Goal: Task Accomplishment & Management: Complete application form

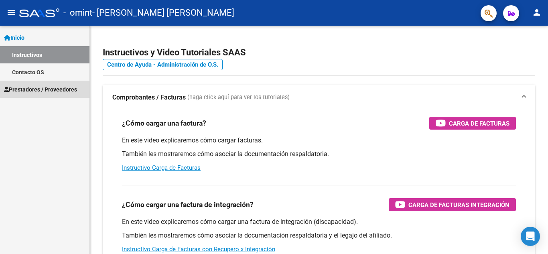
click at [50, 86] on span "Prestadores / Proveedores" at bounding box center [40, 89] width 73 height 9
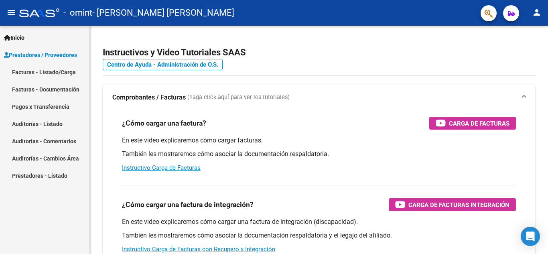
click at [43, 211] on div "Inicio Instructivos Contacto OS Prestadores / Proveedores Facturas - Listado/Ca…" at bounding box center [44, 140] width 89 height 228
click at [26, 31] on link "Inicio" at bounding box center [44, 37] width 89 height 17
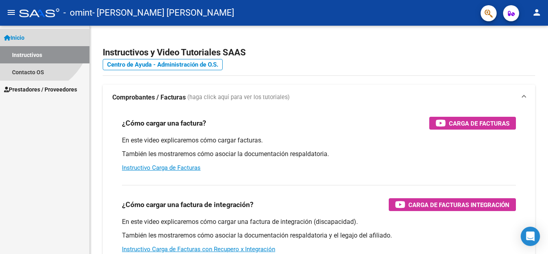
click at [26, 31] on link "Inicio" at bounding box center [44, 37] width 89 height 17
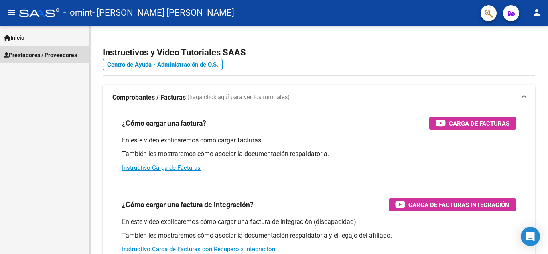
click at [35, 50] on link "Prestadores / Proveedores" at bounding box center [44, 54] width 89 height 17
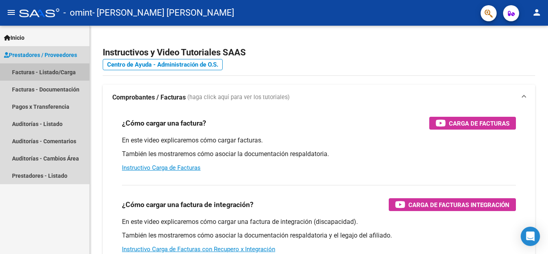
click at [52, 73] on link "Facturas - Listado/Carga" at bounding box center [44, 71] width 89 height 17
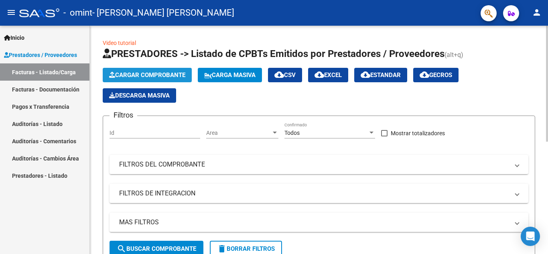
click at [178, 77] on span "Cargar Comprobante" at bounding box center [147, 74] width 76 height 7
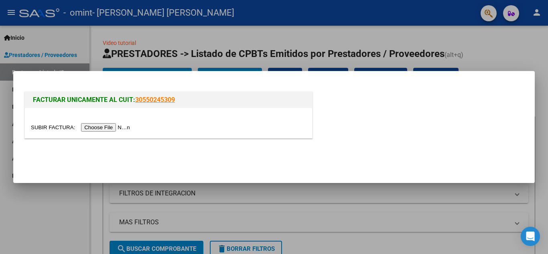
click at [112, 128] on input "file" at bounding box center [82, 127] width 102 height 8
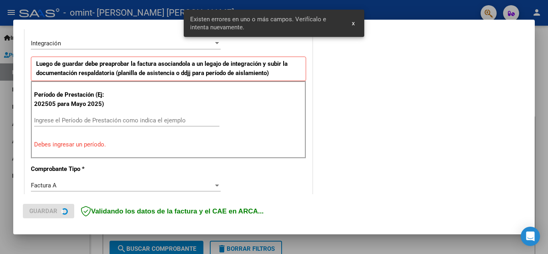
scroll to position [182, 0]
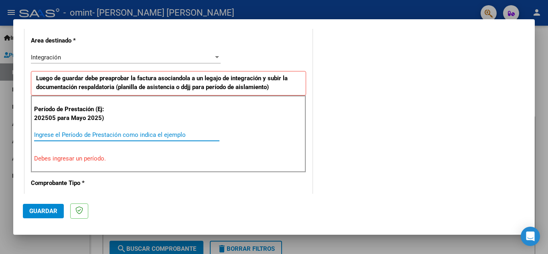
click at [119, 132] on input "Ingrese el Período de Prestación como indica el ejemplo" at bounding box center [126, 134] width 185 height 7
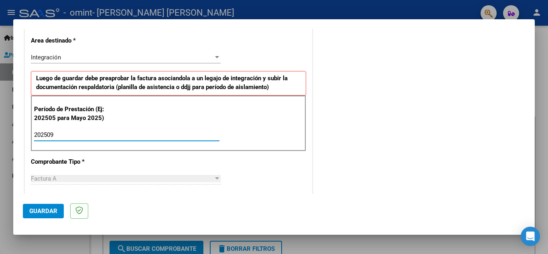
type input "202509"
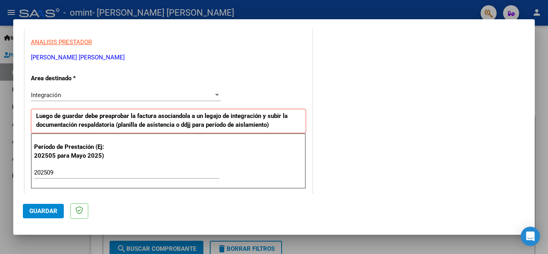
scroll to position [142, 0]
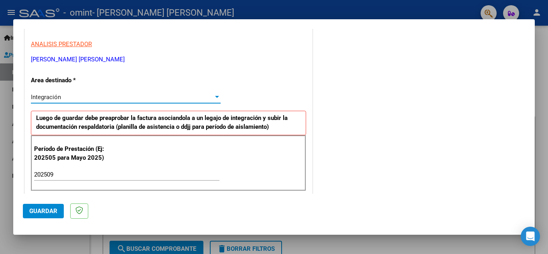
click at [209, 93] on div "Integración" at bounding box center [122, 96] width 183 height 7
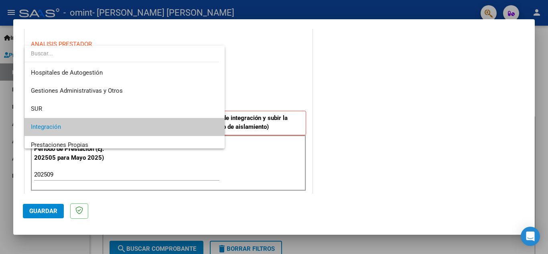
scroll to position [30, 0]
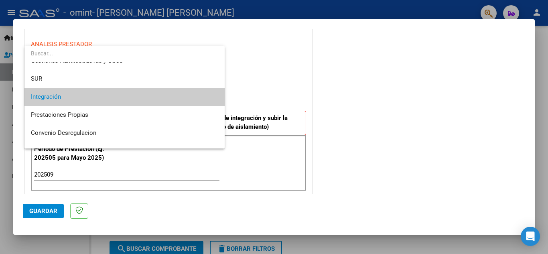
drag, startPoint x: 534, startPoint y: 71, endPoint x: 530, endPoint y: 82, distance: 11.7
click at [530, 82] on div at bounding box center [274, 127] width 548 height 254
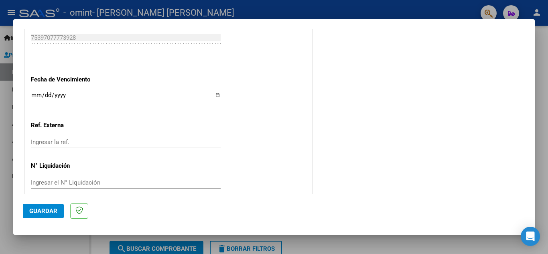
scroll to position [534, 0]
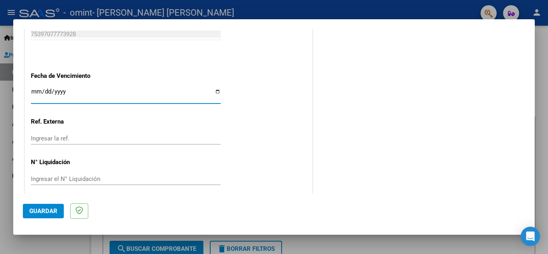
click at [211, 93] on input "Ingresar la fecha" at bounding box center [126, 94] width 190 height 13
drag, startPoint x: 211, startPoint y: 89, endPoint x: 213, endPoint y: 85, distance: 4.8
click at [217, 91] on input "Ingresar la fecha" at bounding box center [126, 94] width 190 height 13
type input "[DATE]"
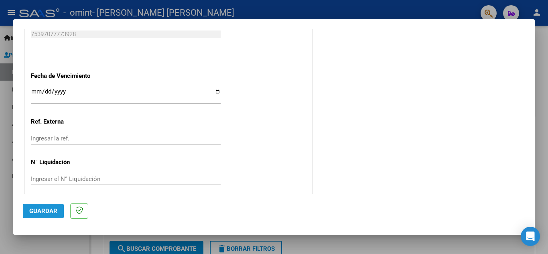
click at [43, 214] on span "Guardar" at bounding box center [43, 210] width 28 height 7
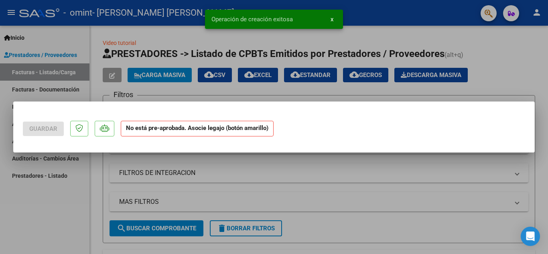
scroll to position [0, 0]
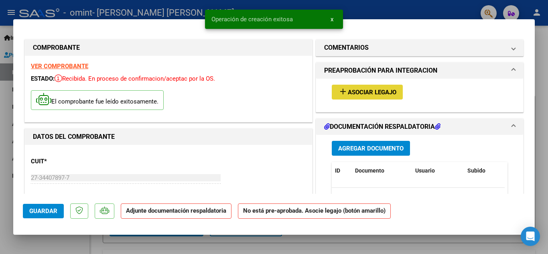
click at [361, 90] on span "Asociar Legajo" at bounding box center [372, 92] width 49 height 7
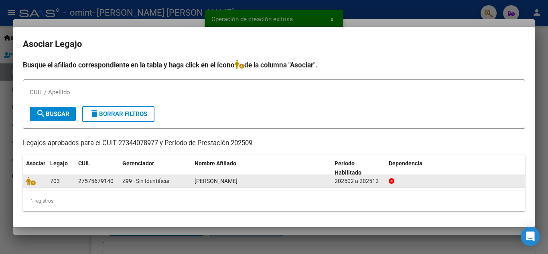
click at [87, 183] on div "27575679140" at bounding box center [95, 181] width 35 height 9
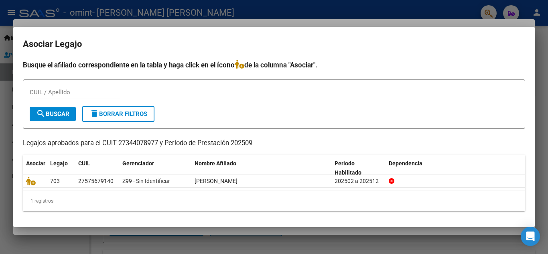
click at [65, 79] on div "Busque el afiliado correspondiente en la tabla y haga click en el ícono de la c…" at bounding box center [274, 135] width 502 height 151
click at [65, 89] on input "CUIL / Apellido" at bounding box center [75, 92] width 91 height 7
type input "3"
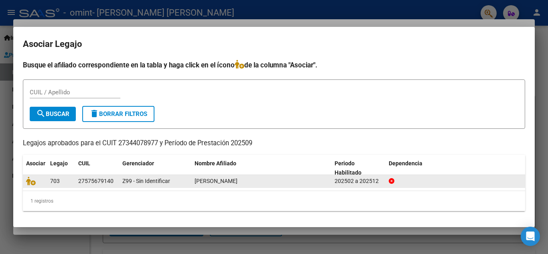
drag, startPoint x: 78, startPoint y: 181, endPoint x: 113, endPoint y: 181, distance: 34.9
click at [113, 181] on div "27575679140" at bounding box center [97, 181] width 38 height 9
copy div "27575679140"
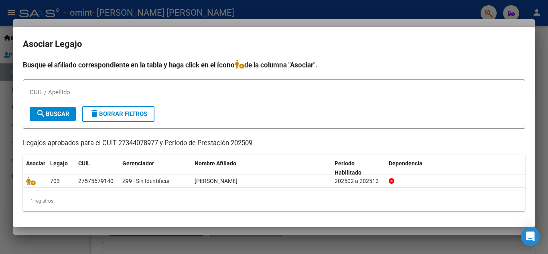
click at [63, 93] on input "CUIL / Apellido" at bounding box center [75, 92] width 91 height 7
paste input "27575679140"
type input "27575679140"
click at [71, 114] on button "search Buscar" at bounding box center [53, 114] width 46 height 14
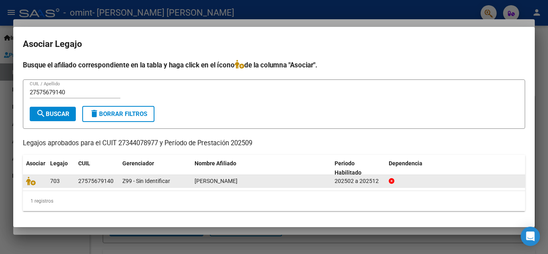
click at [68, 181] on div "703" at bounding box center [61, 181] width 22 height 9
drag, startPoint x: 28, startPoint y: 184, endPoint x: 29, endPoint y: 175, distance: 9.3
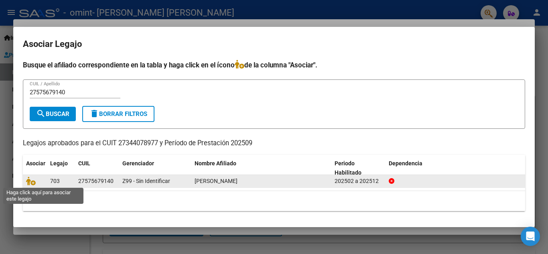
click at [29, 175] on datatable-body-cell at bounding box center [35, 181] width 24 height 12
click at [29, 179] on icon at bounding box center [31, 181] width 10 height 9
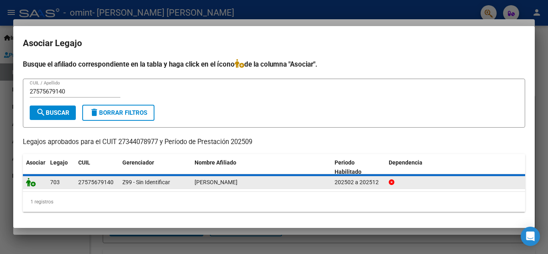
click at [29, 179] on icon at bounding box center [31, 182] width 10 height 9
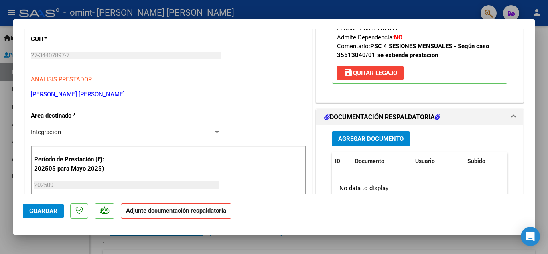
scroll to position [176, 0]
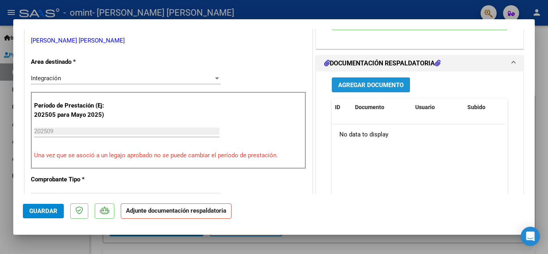
click at [388, 79] on button "Agregar Documento" at bounding box center [371, 84] width 78 height 15
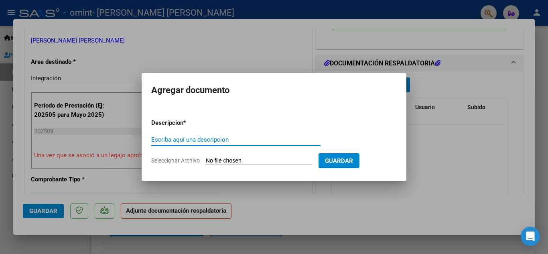
click at [218, 162] on input "Seleccionar Archivo" at bounding box center [259, 161] width 106 height 8
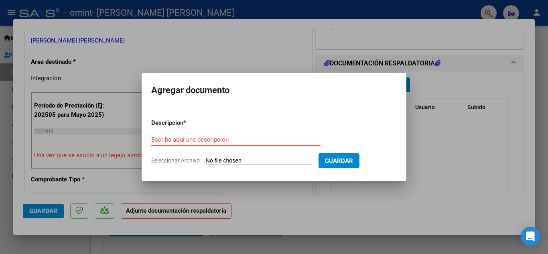
type input "C:\fakepath\[PERSON_NAME] PS [DATE].pdf"
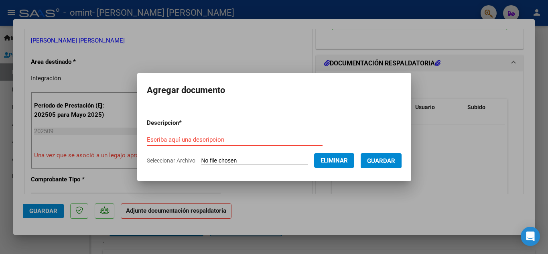
click at [195, 138] on input "Escriba aquí una descripcion" at bounding box center [235, 139] width 176 height 7
click at [195, 137] on input "Escriba aquí una descripcion" at bounding box center [235, 139] width 176 height 7
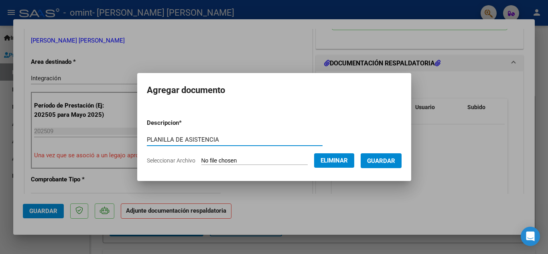
type input "PLANILLA DE ASISTENCIA"
click at [386, 170] on form "Descripcion * PLANILLA DE ASISTENCIA Escriba aquí una descripcion Seleccionar A…" at bounding box center [274, 141] width 255 height 59
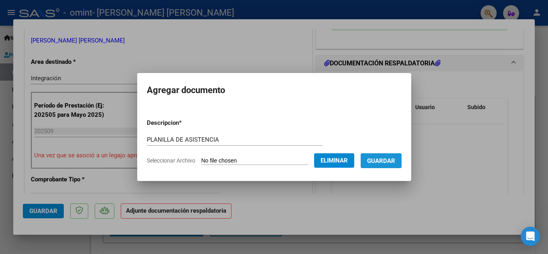
click at [391, 158] on span "Guardar" at bounding box center [381, 160] width 28 height 7
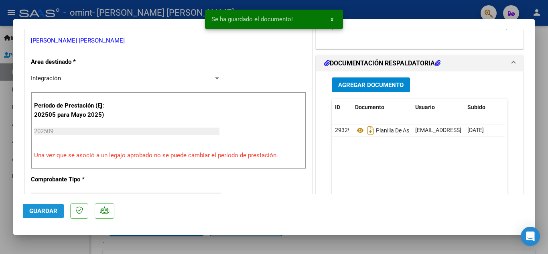
click at [47, 207] on span "Guardar" at bounding box center [43, 210] width 28 height 7
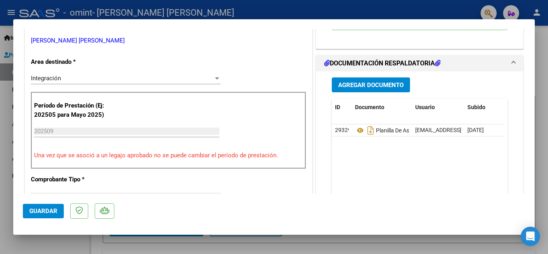
click at [47, 203] on mat-dialog-actions "Guardar" at bounding box center [274, 210] width 502 height 32
click at [49, 211] on span "Guardar" at bounding box center [43, 210] width 28 height 7
click at [44, 207] on button "Guardar" at bounding box center [43, 211] width 41 height 14
